Goal: Find specific page/section: Find specific page/section

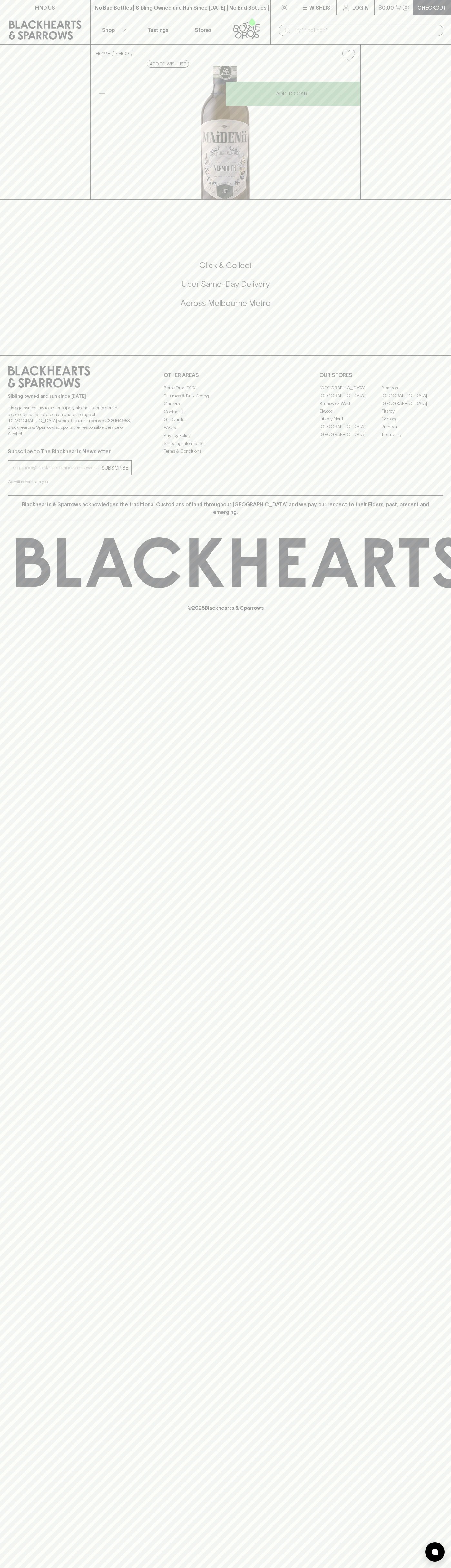
click at [83, 3] on link "FIND US" at bounding box center [45, 8] width 90 height 15
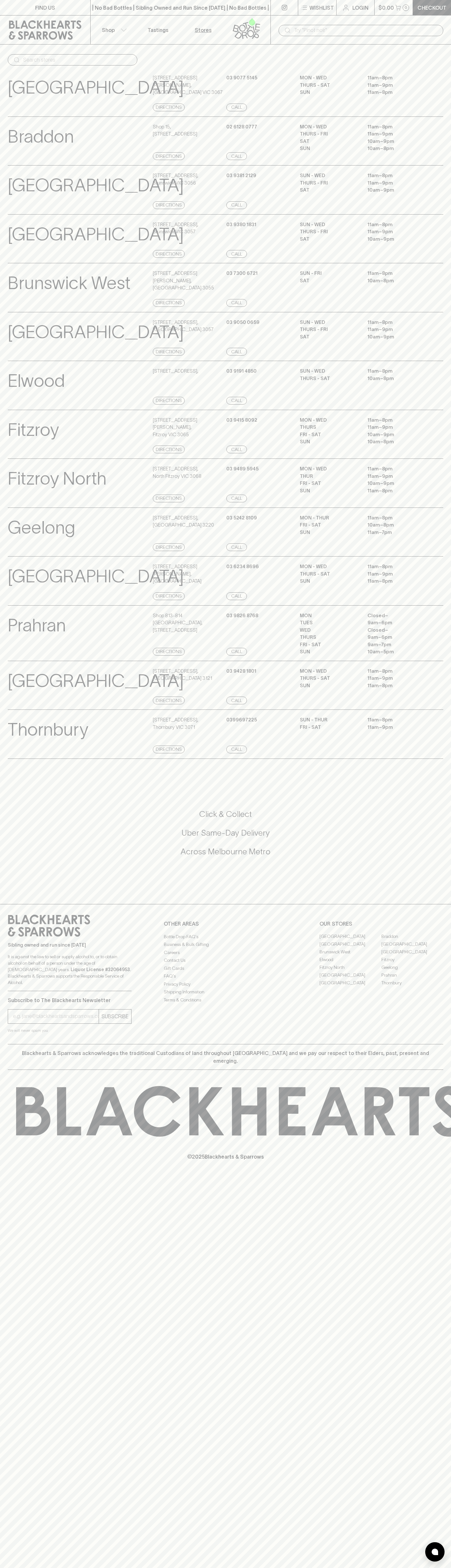
click at [297, 1567] on html "FIND US | No Bad Bottles | Sibling Owned and Run Since [DATE] | No Bad Bottles …" at bounding box center [225, 784] width 451 height 1568
click at [28, 1191] on div "FIND US | No Bad Bottles | Sibling Owned and Run Since [DATE] | No Bad Bottles …" at bounding box center [225, 784] width 451 height 1568
